Goal: Task Accomplishment & Management: Manage account settings

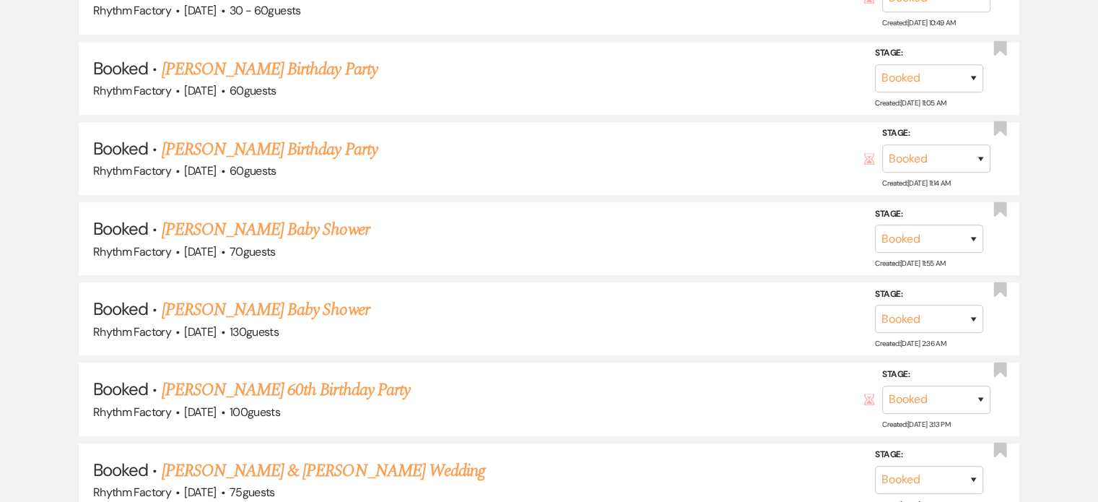
scroll to position [1444, 0]
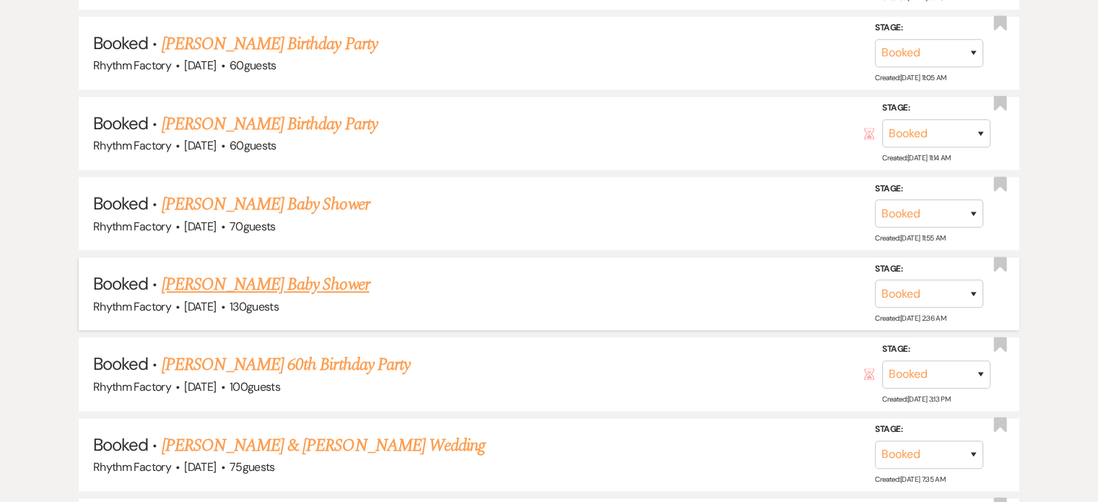
click at [271, 273] on link "[PERSON_NAME] Baby Shower" at bounding box center [266, 284] width 208 height 26
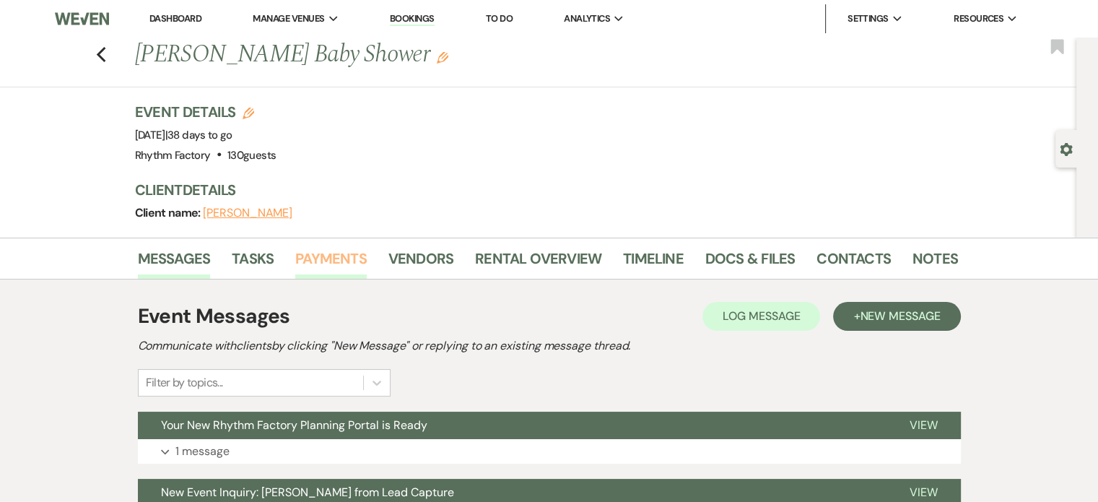
click at [338, 260] on link "Payments" at bounding box center [330, 263] width 71 height 32
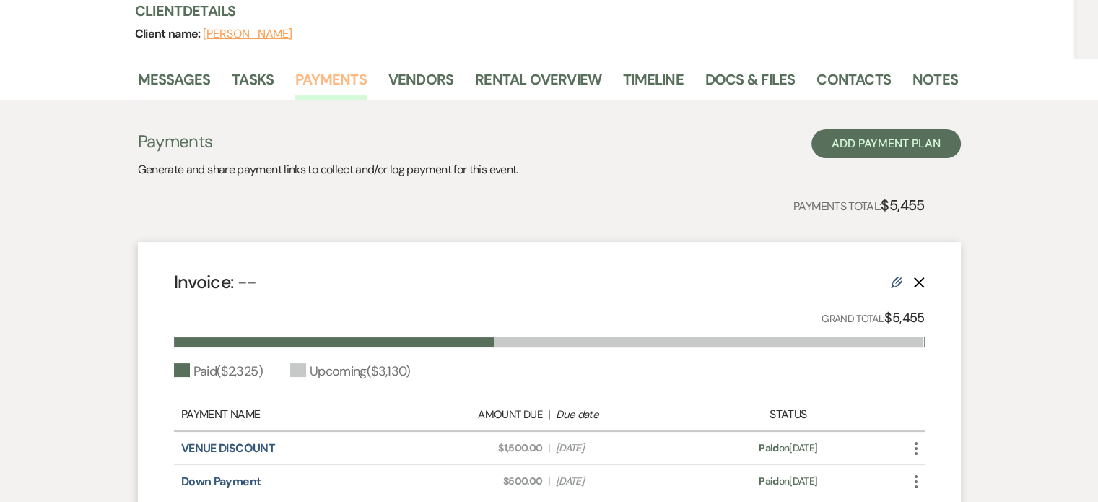
scroll to position [289, 0]
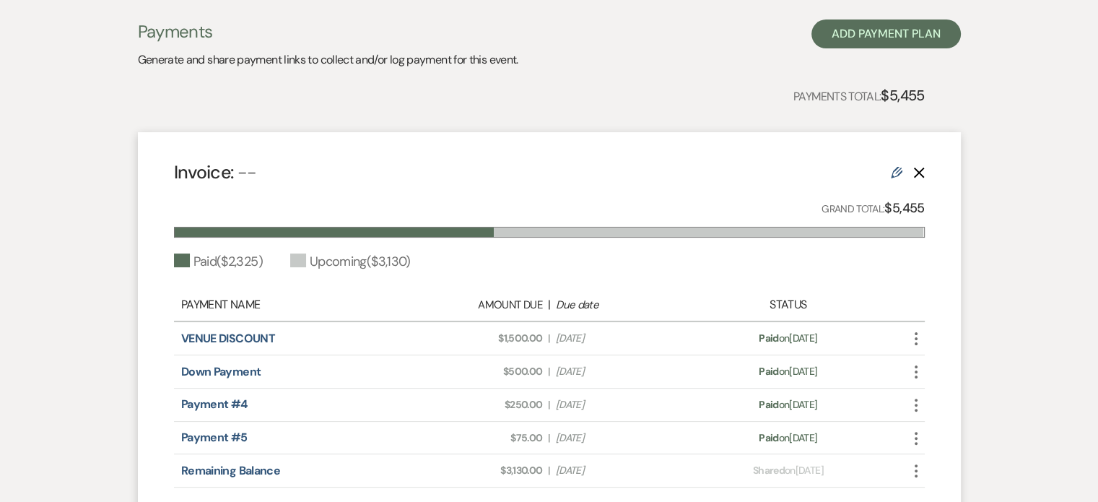
click at [898, 168] on icon "Edit" at bounding box center [897, 173] width 12 height 12
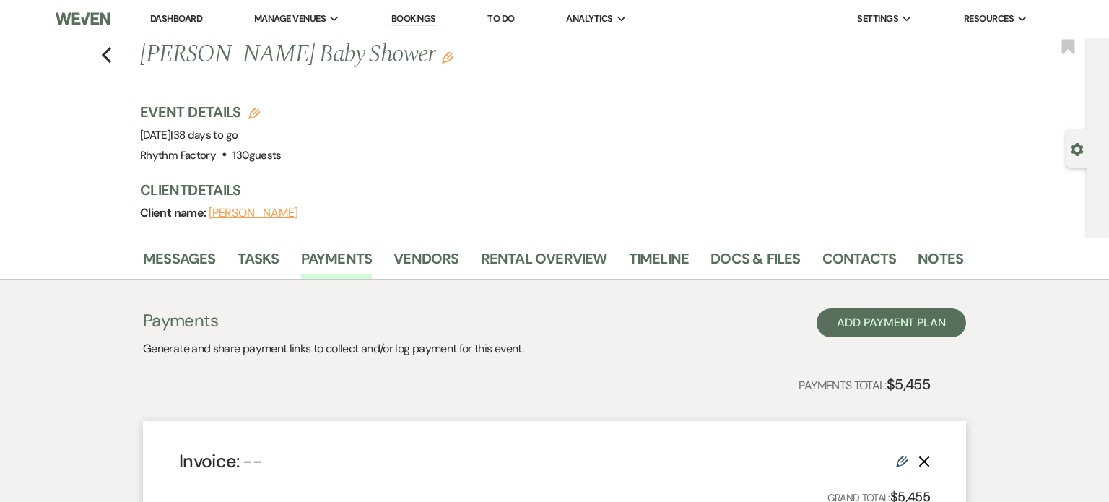
select select "1"
select select "true"
select select "1"
select select "true"
select select "1"
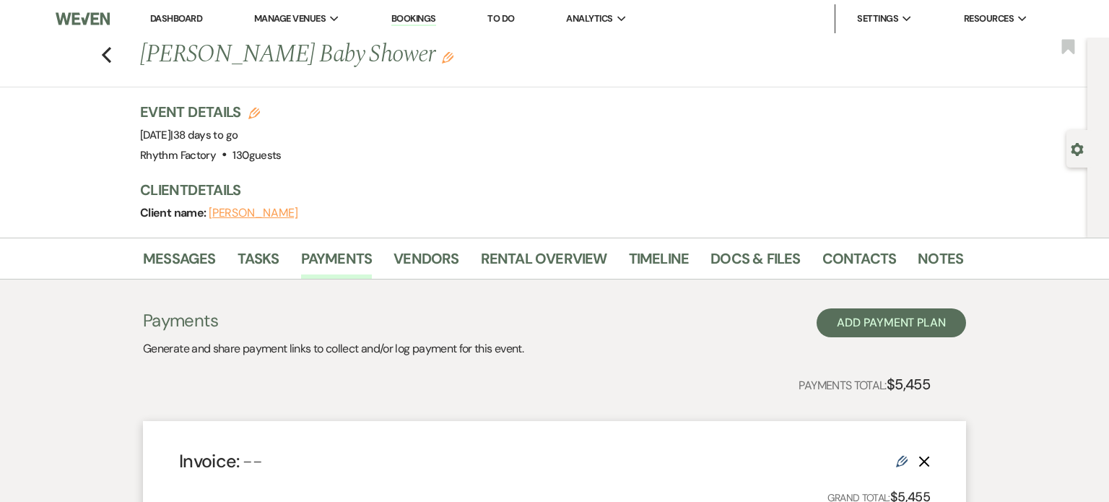
select select "true"
select select "1"
select select "true"
select select "2"
select select "flat"
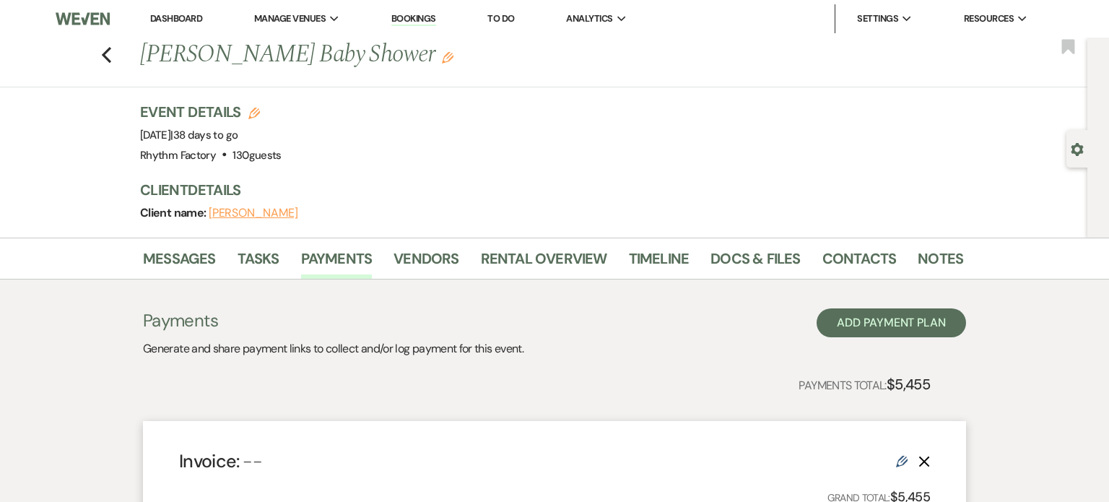
select select "true"
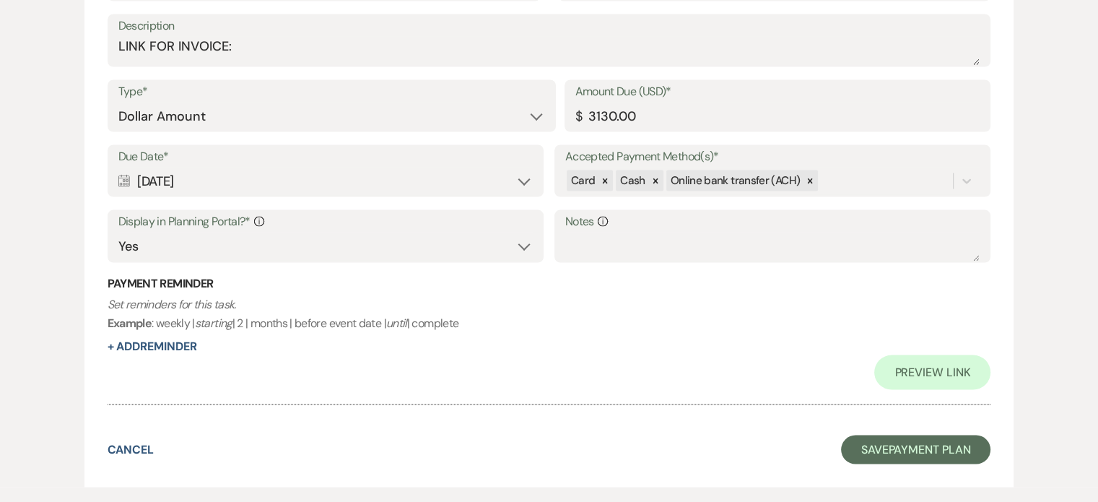
scroll to position [2674, 0]
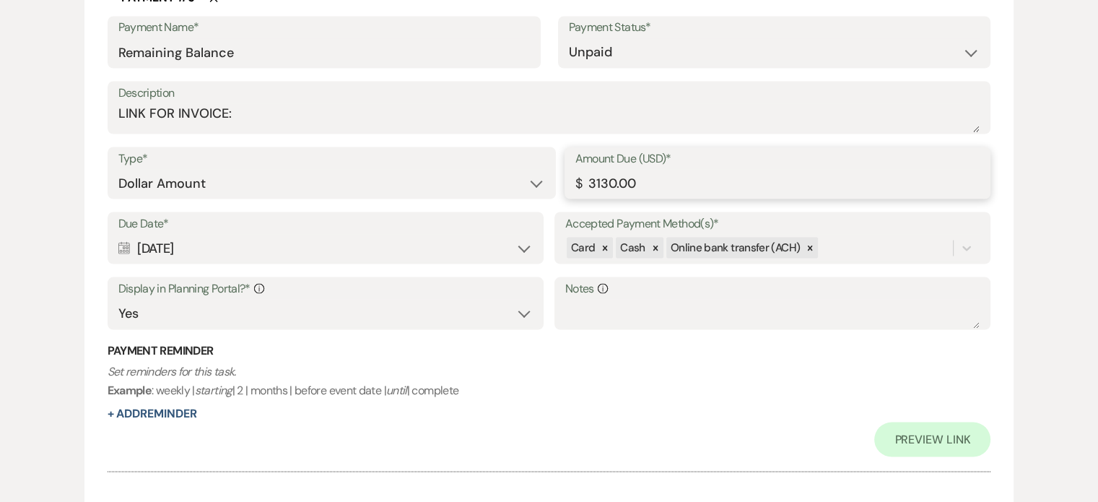
drag, startPoint x: 586, startPoint y: 181, endPoint x: 593, endPoint y: 178, distance: 7.8
click at [587, 181] on input "3130.00" at bounding box center [777, 183] width 405 height 28
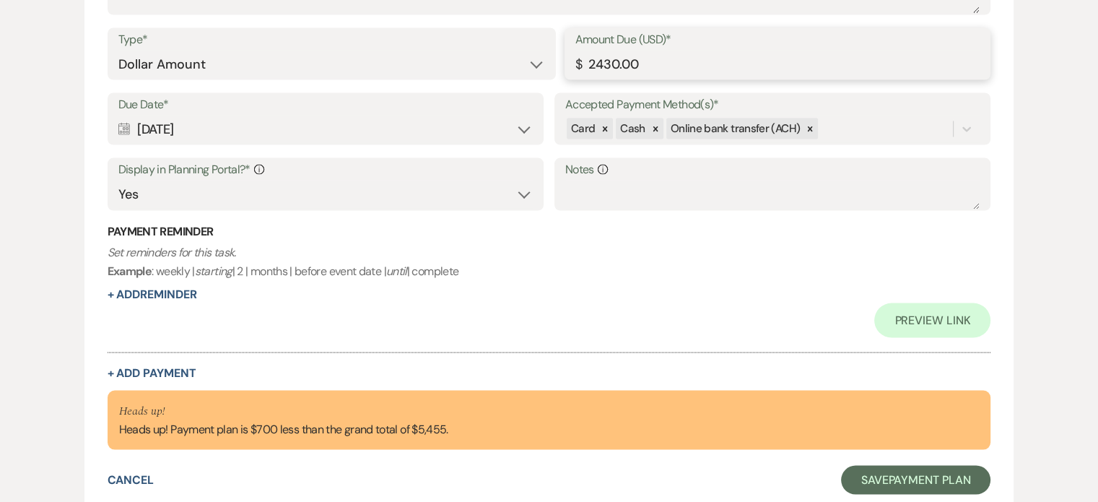
scroll to position [2900, 0]
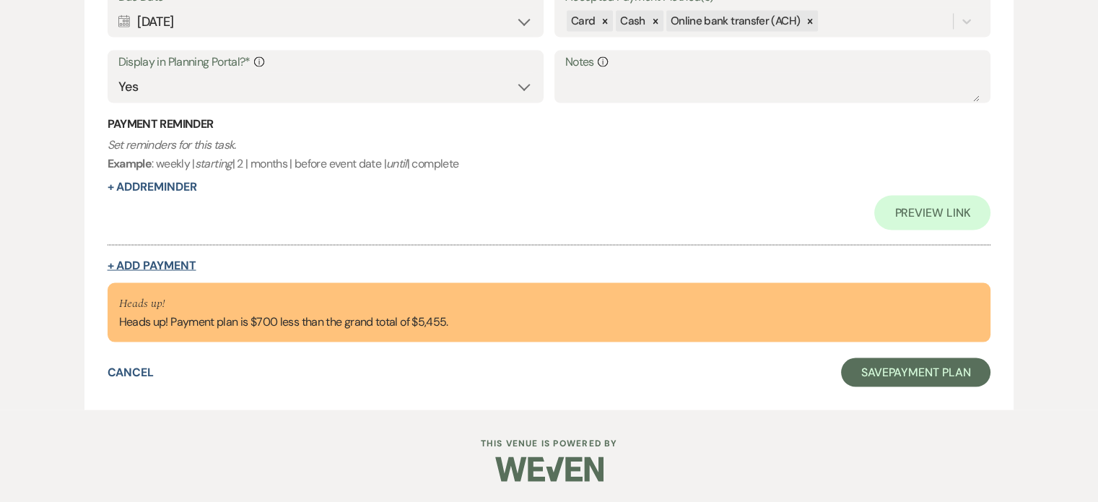
type input "2430.00"
click at [165, 263] on button "+ Add Payment" at bounding box center [152, 266] width 89 height 12
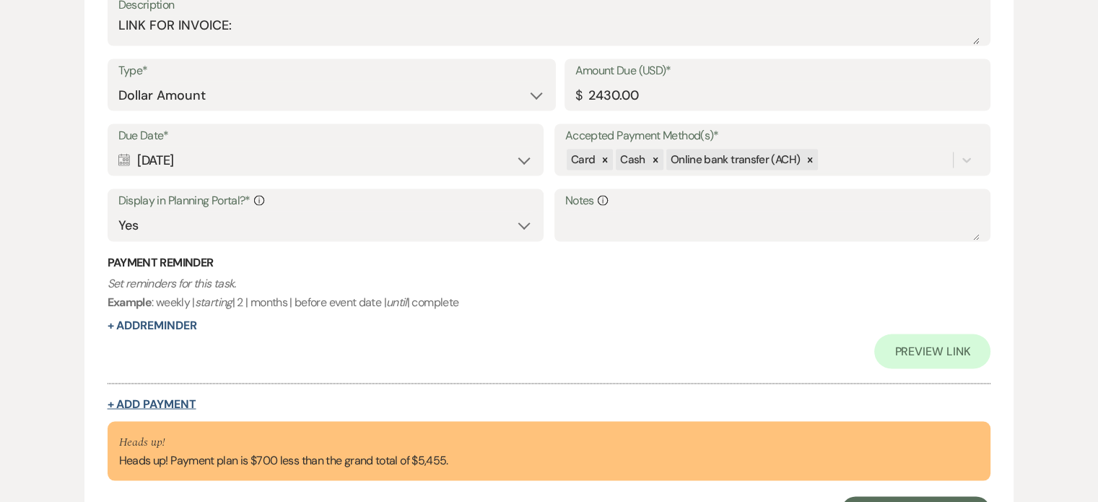
select select "2"
select select "flat"
select select "true"
select select "client"
select select "weeks"
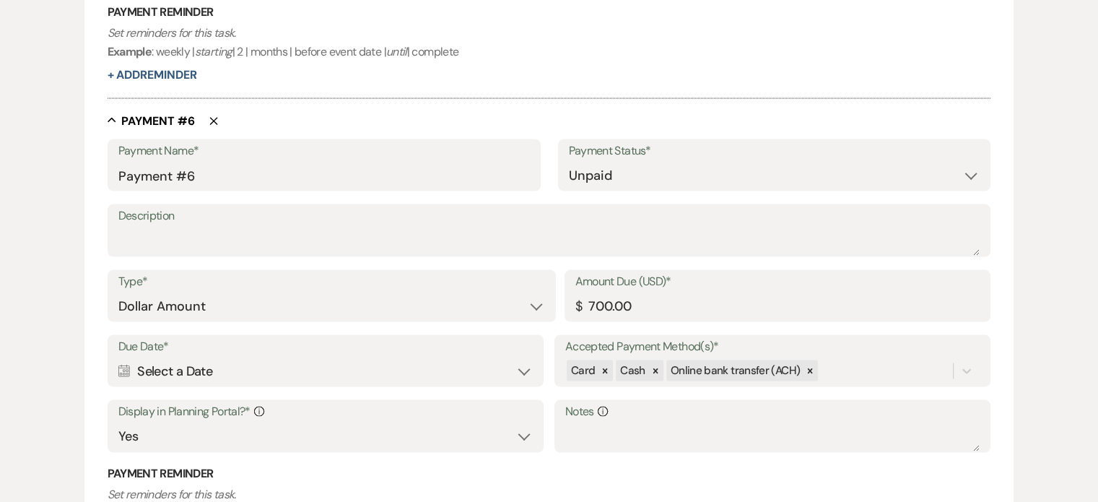
scroll to position [2906, 0]
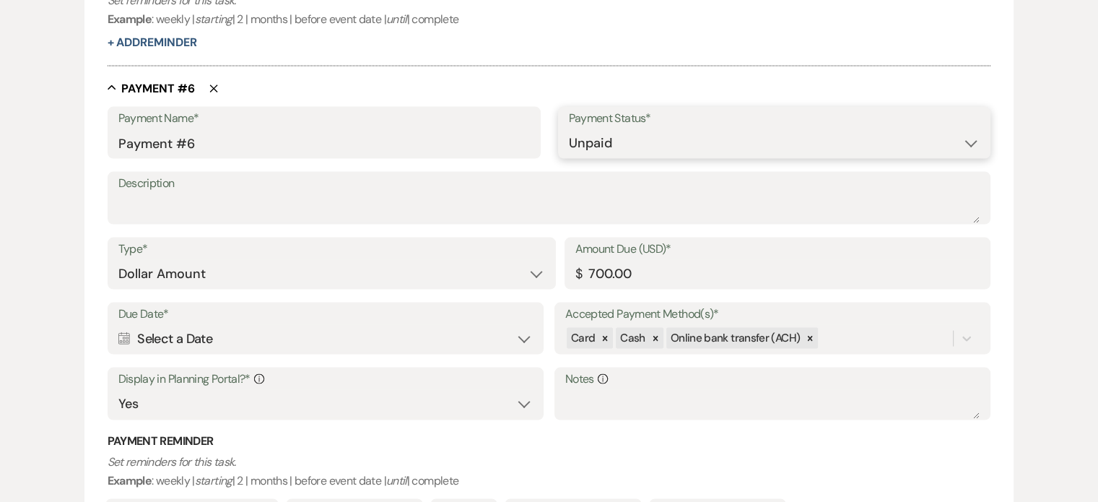
click at [972, 140] on select "Paid Unpaid" at bounding box center [774, 143] width 411 height 28
select select "1"
click at [569, 129] on select "Paid Unpaid" at bounding box center [774, 143] width 411 height 28
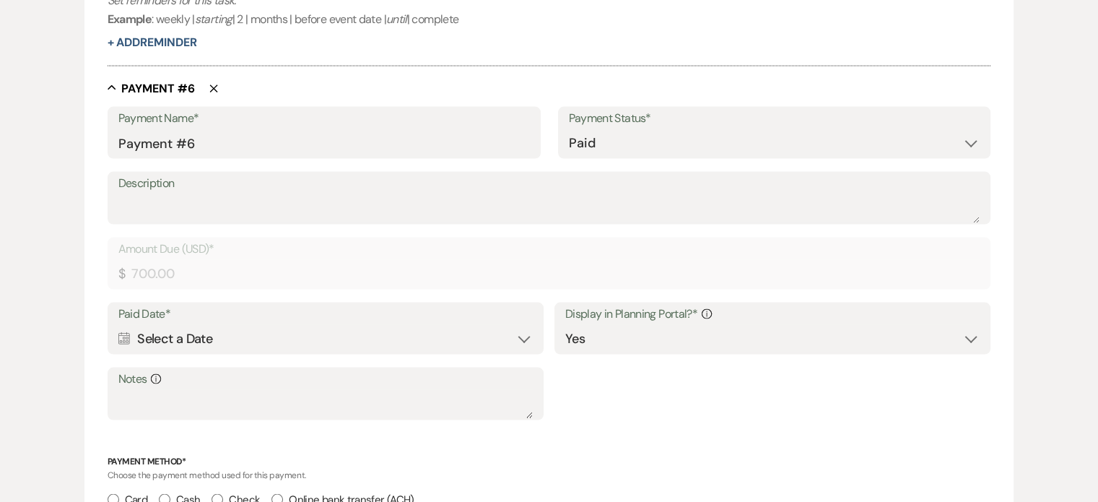
click at [189, 337] on div "Calendar Select a Date Expand" at bounding box center [325, 339] width 415 height 28
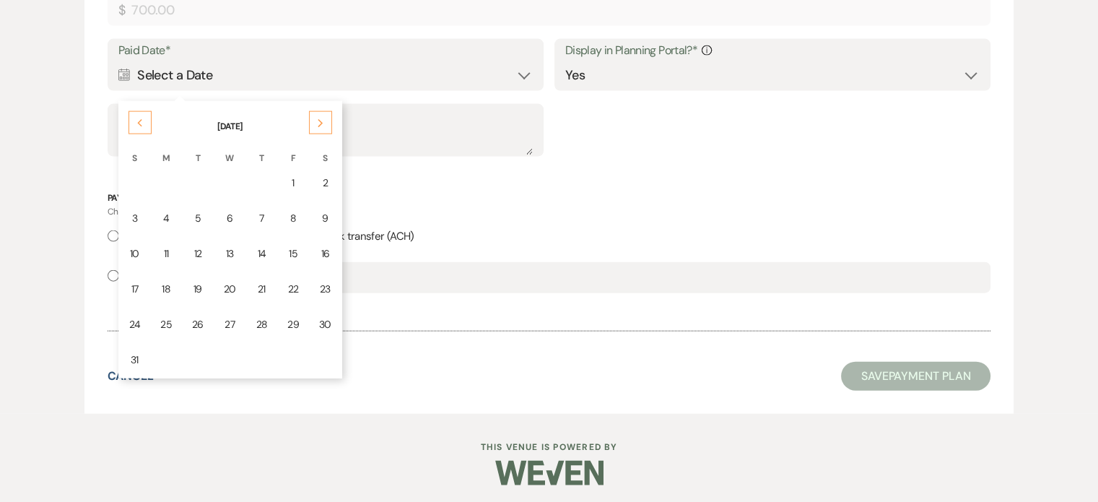
scroll to position [3173, 0]
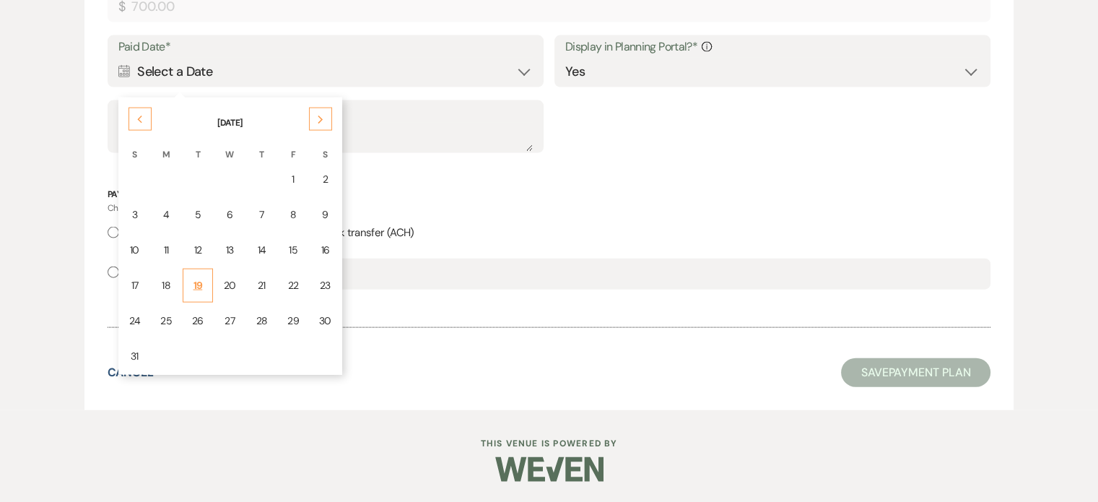
click at [193, 281] on div "19" at bounding box center [198, 285] width 12 height 15
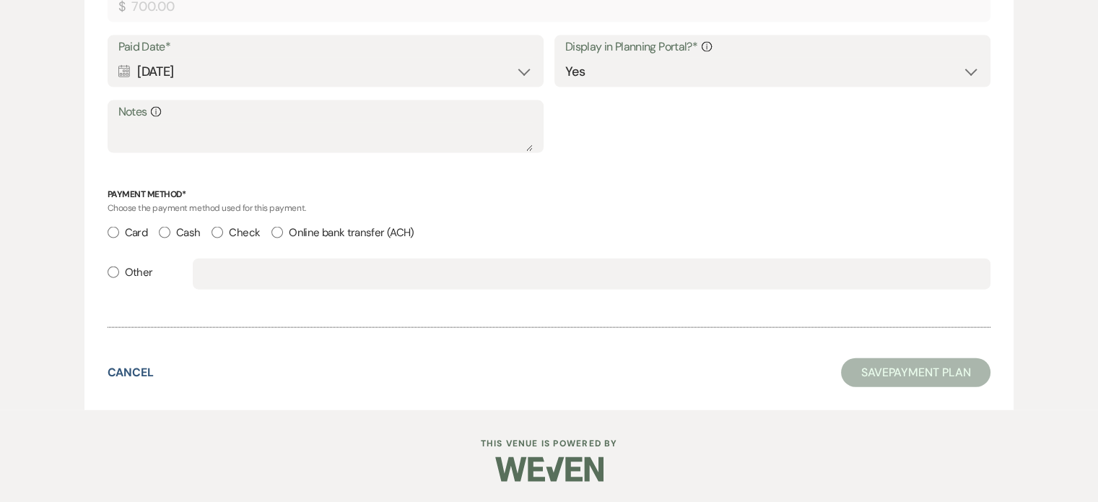
click at [113, 227] on input "Card" at bounding box center [114, 233] width 12 height 12
radio input "true"
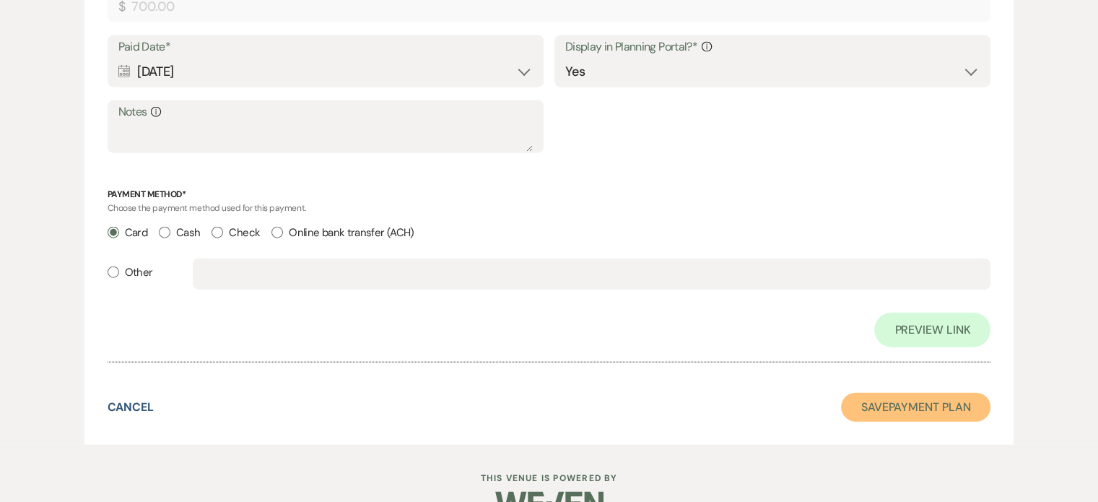
click at [916, 407] on button "Save Payment Plan" at bounding box center [916, 407] width 150 height 29
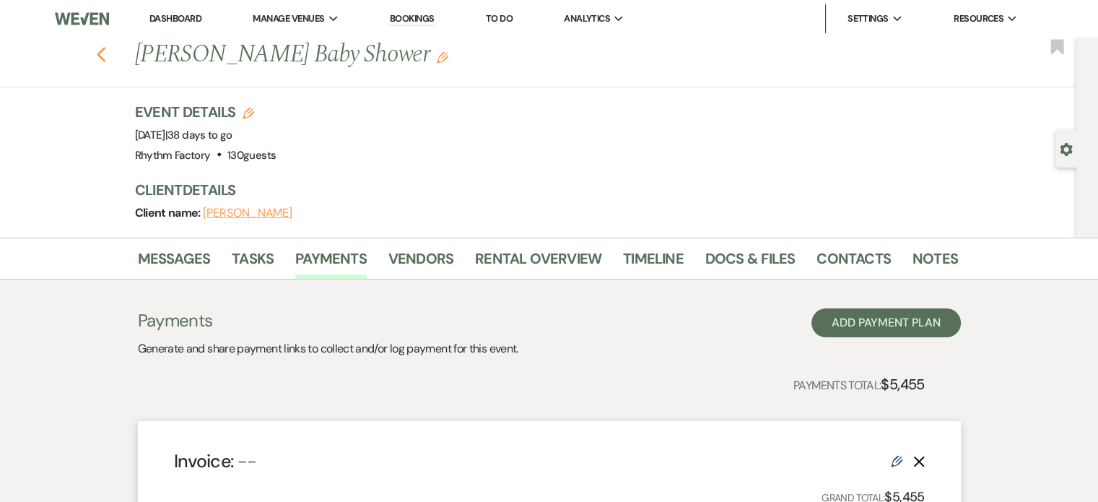
click at [104, 51] on icon "Previous" at bounding box center [101, 54] width 11 height 17
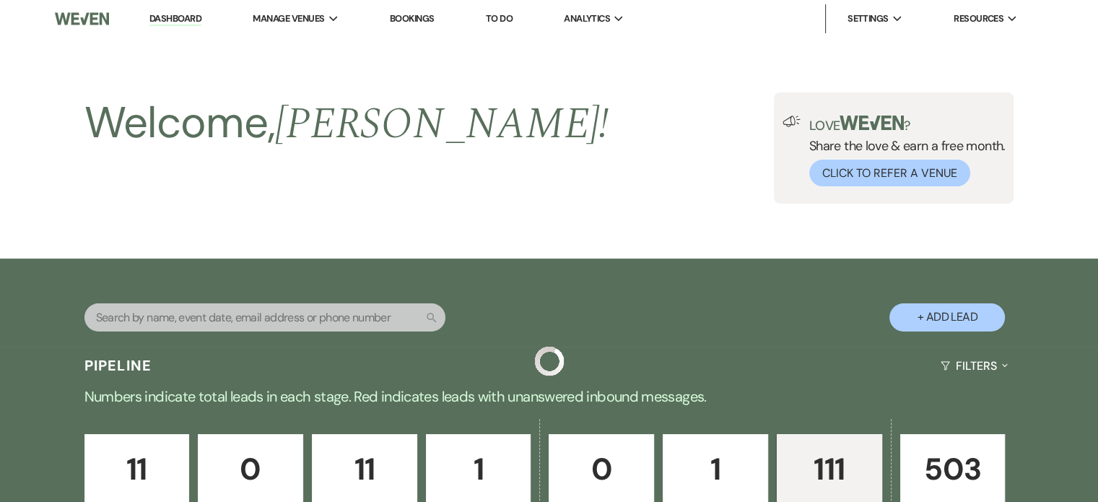
scroll to position [1444, 0]
